Goal: Task Accomplishment & Management: Use online tool/utility

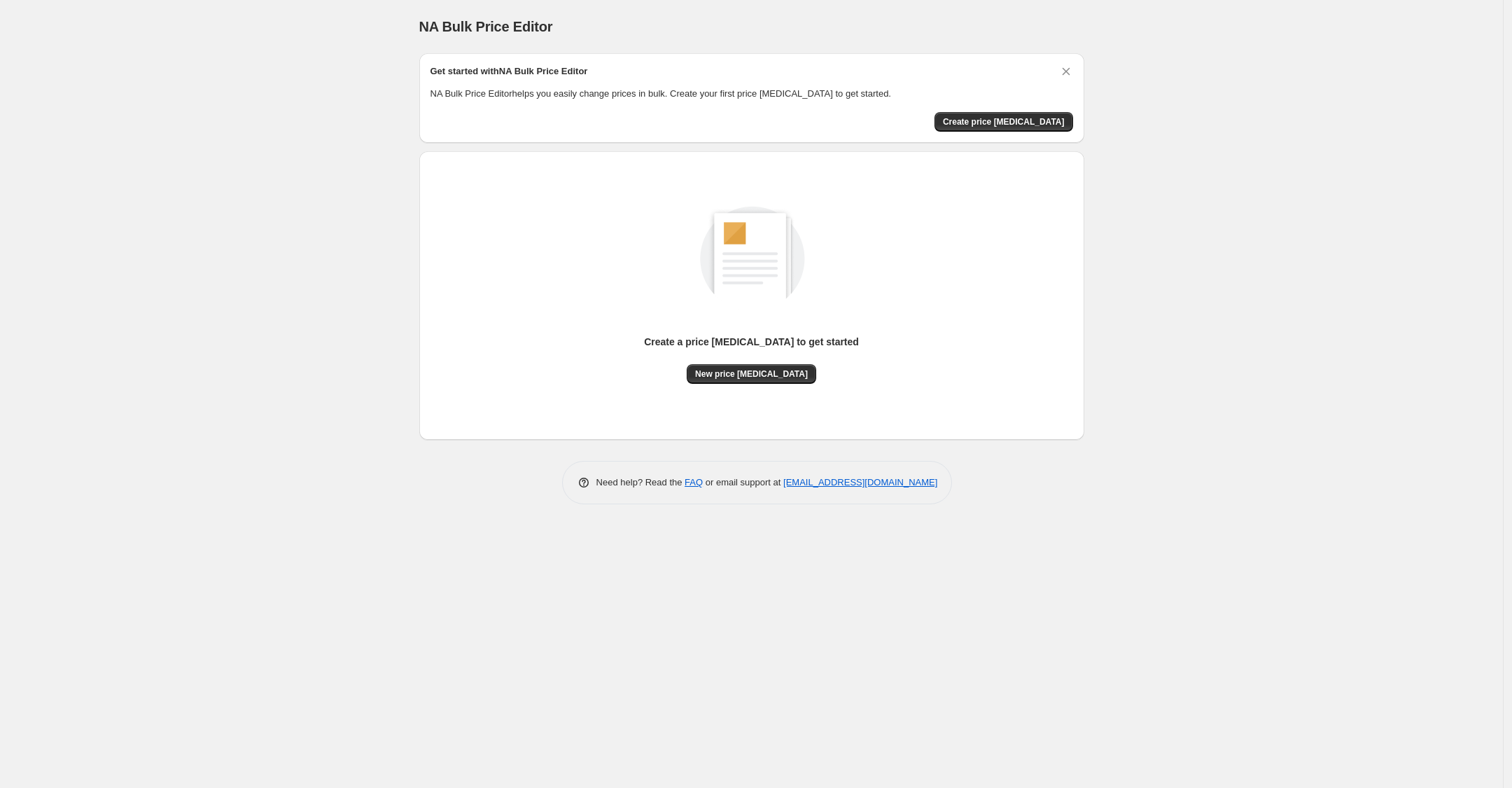
click at [627, 383] on div "Create a price [MEDICAL_DATA] to get started New price [MEDICAL_DATA]" at bounding box center [752, 295] width 643 height 266
click at [627, 375] on span "New price [MEDICAL_DATA]" at bounding box center [751, 374] width 113 height 11
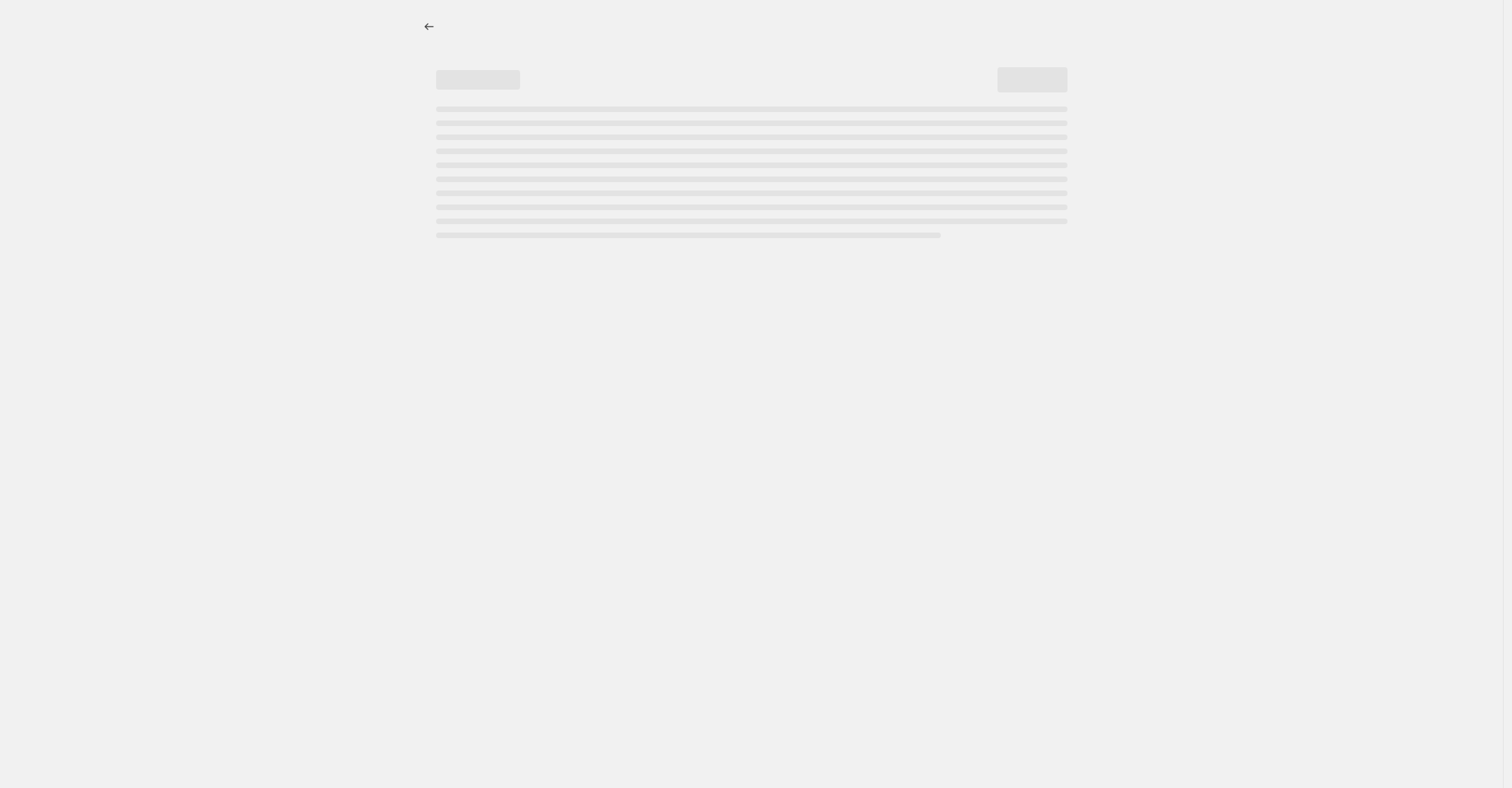
select select "percentage"
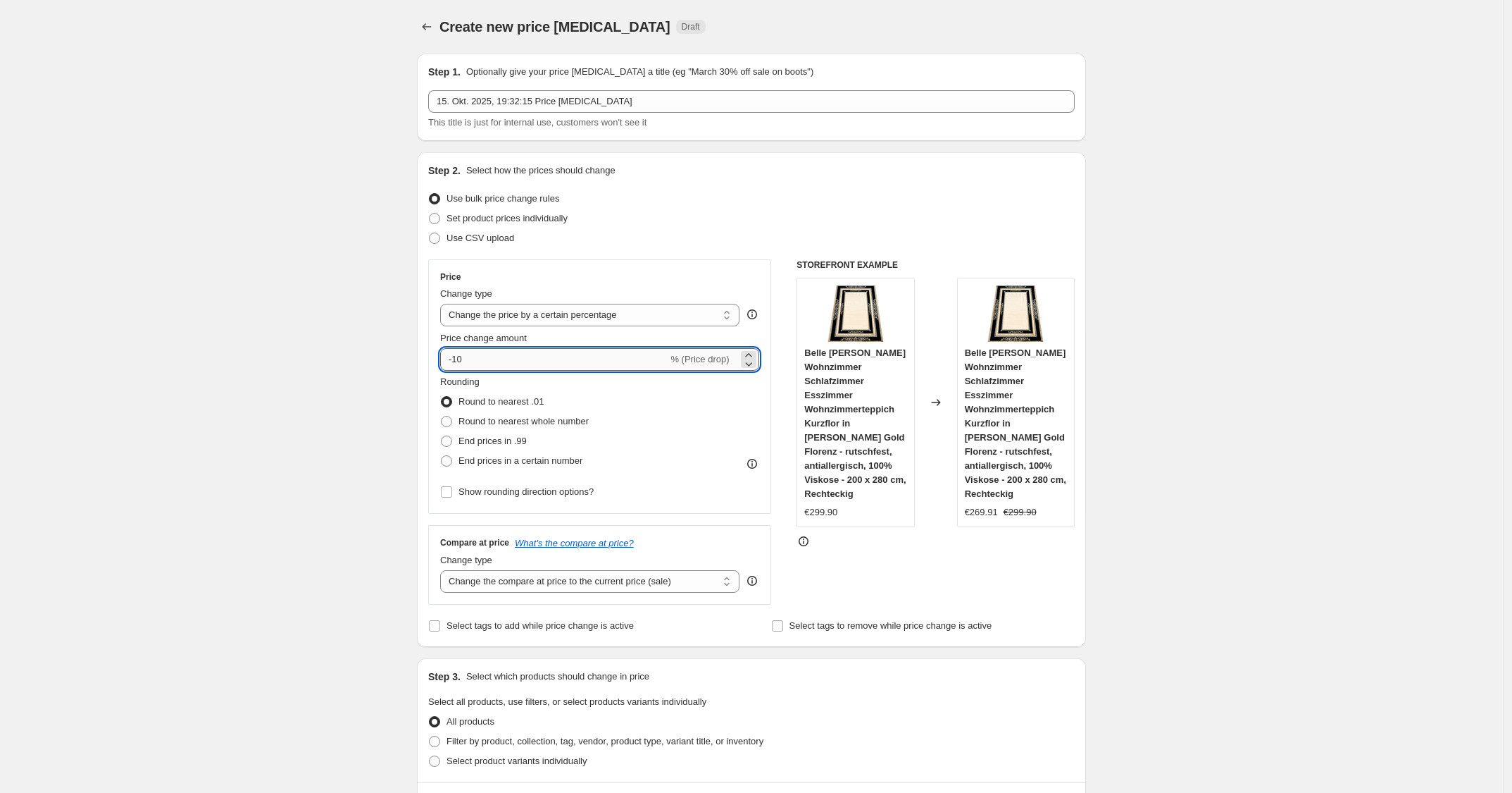
click at [514, 365] on input "-10" at bounding box center [553, 359] width 227 height 22
type input "-1"
click at [514, 365] on input "-25" at bounding box center [553, 359] width 227 height 22
type input "-25"
click at [631, 242] on div "Use CSV upload" at bounding box center [751, 238] width 646 height 20
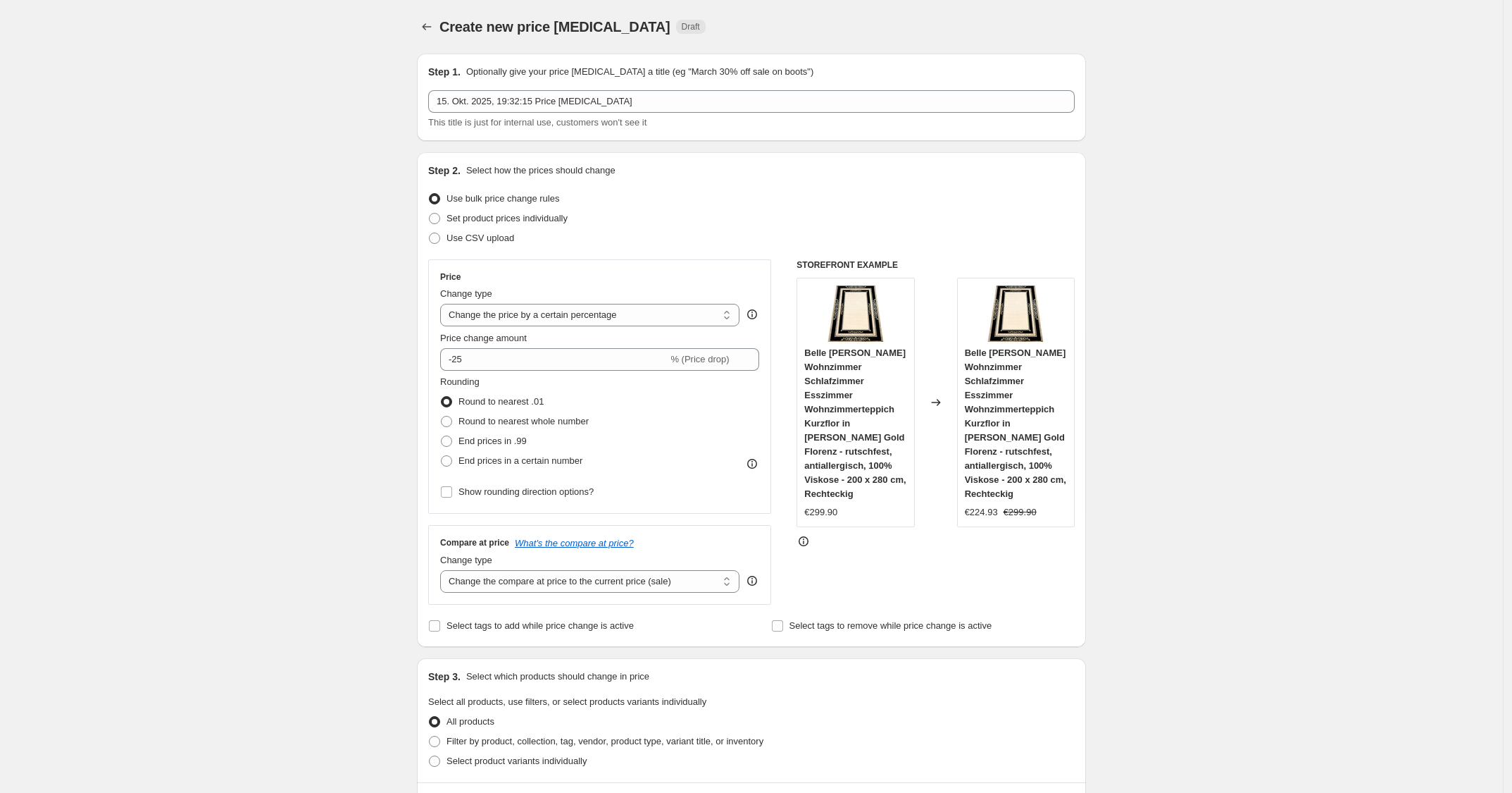
scroll to position [740, 0]
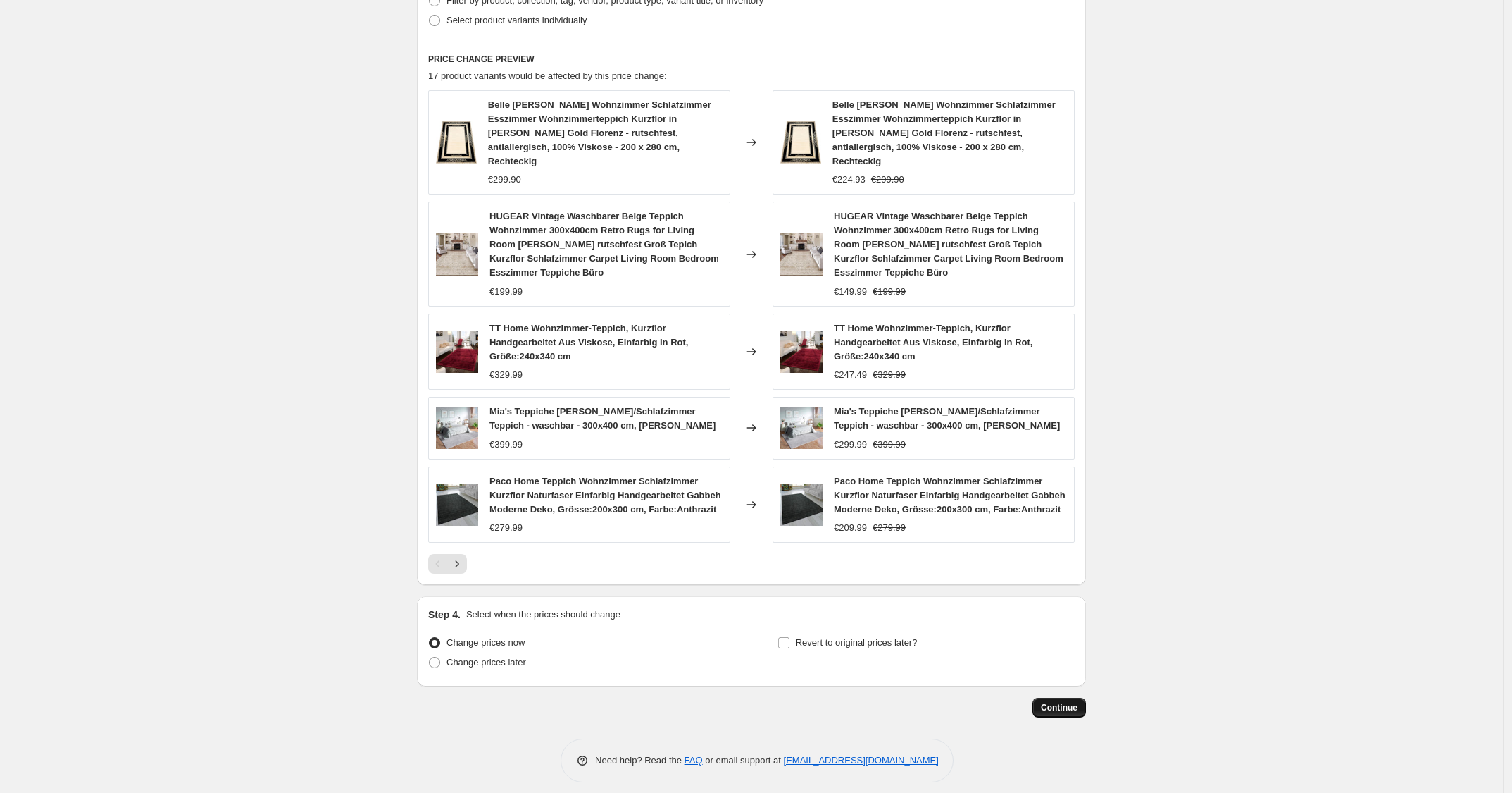
click at [631, 702] on span "Continue" at bounding box center [1059, 708] width 37 height 11
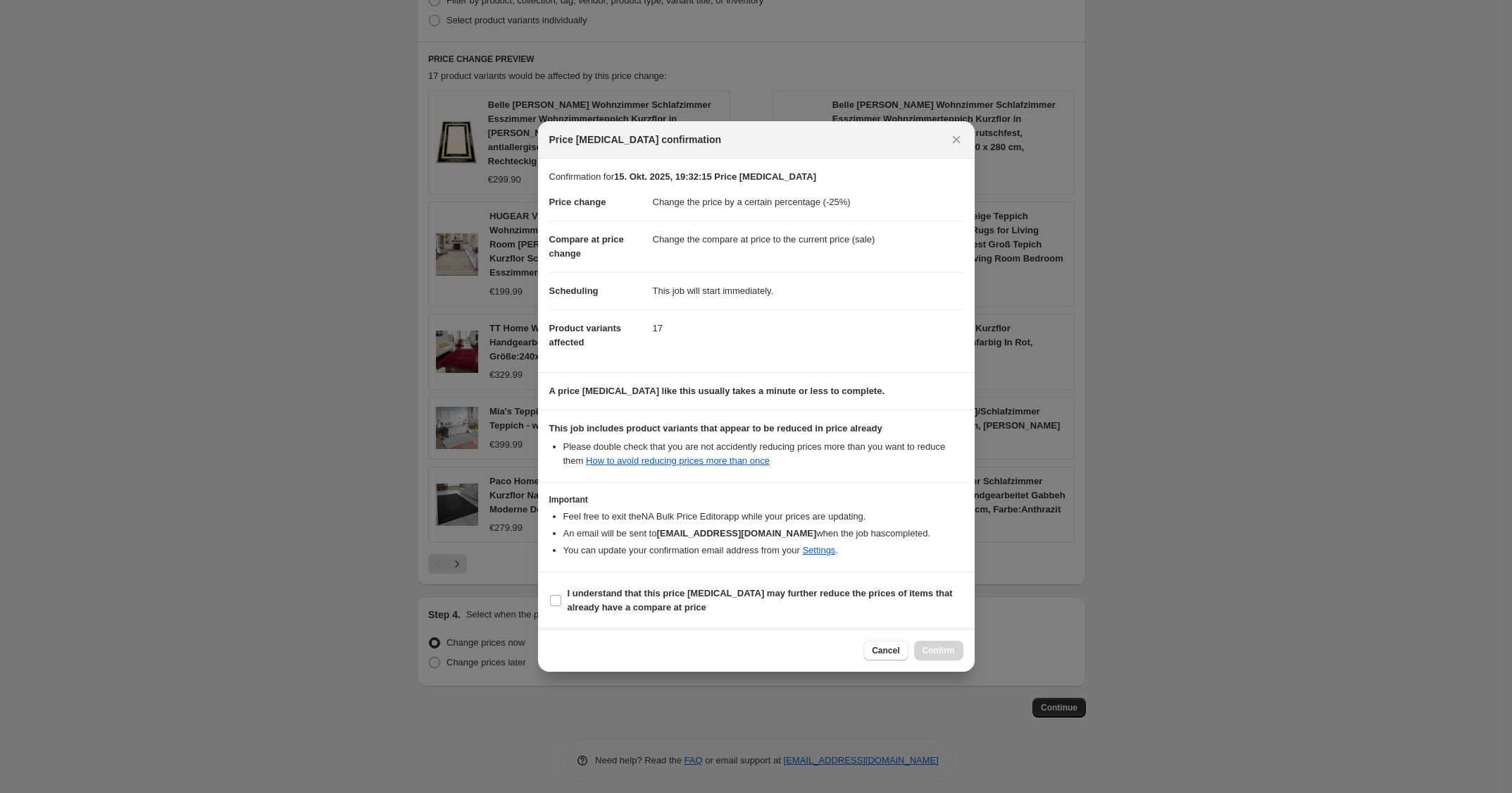
click at [631, 570] on section "Important Feel free to exit the NA Bulk Price Editor app while your prices are …" at bounding box center [756, 527] width 436 height 89
click at [631, 589] on b "I understand that this price [MEDICAL_DATA] may further reduce the prices of it…" at bounding box center [761, 600] width 386 height 25
click at [561, 594] on input "I understand that this price [MEDICAL_DATA] may further reduce the prices of it…" at bounding box center [555, 600] width 11 height 11
checkbox input "true"
click at [631, 652] on button "Confirm" at bounding box center [939, 650] width 49 height 20
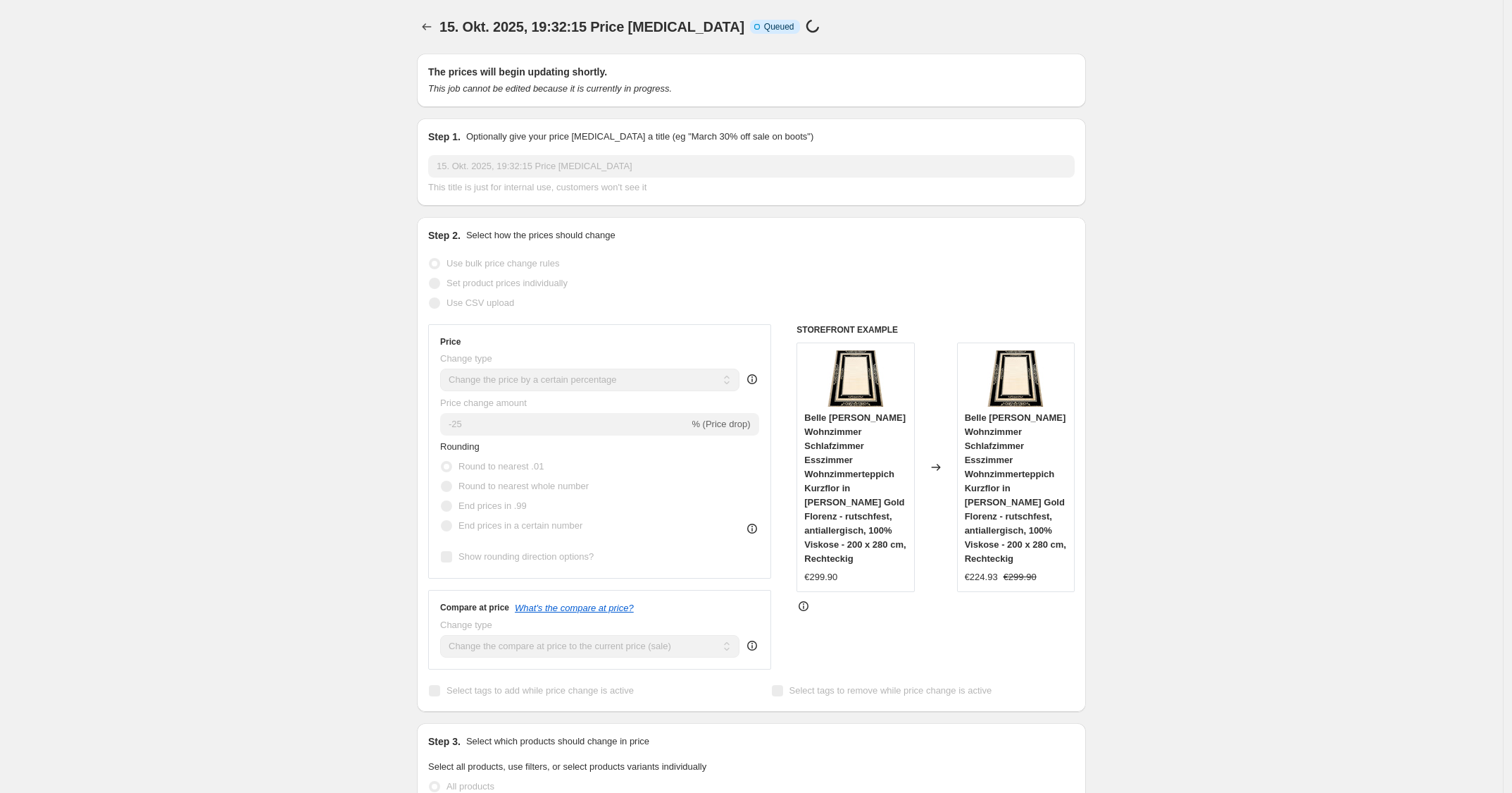
click at [631, 582] on div "€299.90" at bounding box center [855, 576] width 102 height 14
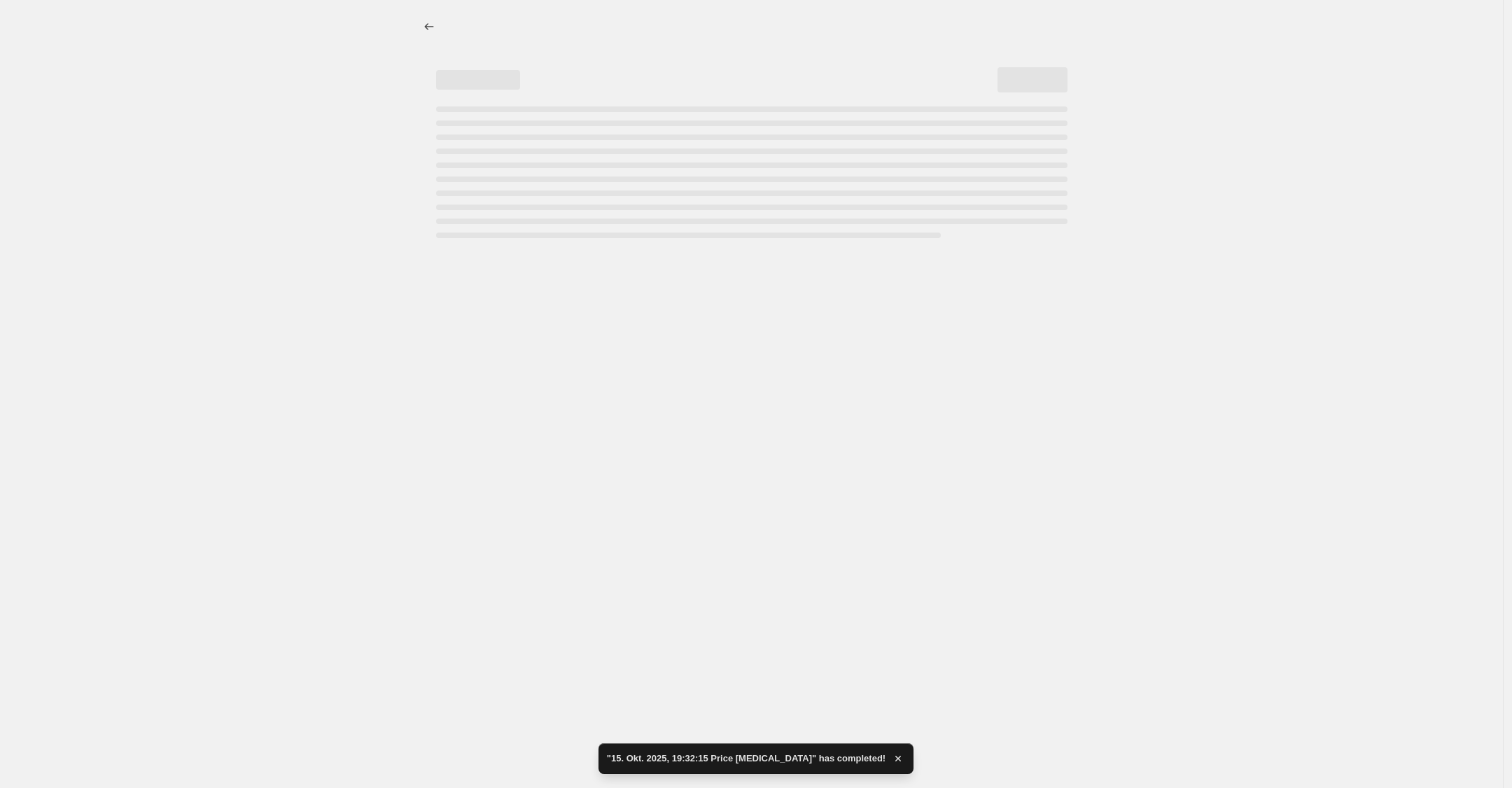
select select "percentage"
